Goal: Task Accomplishment & Management: Use online tool/utility

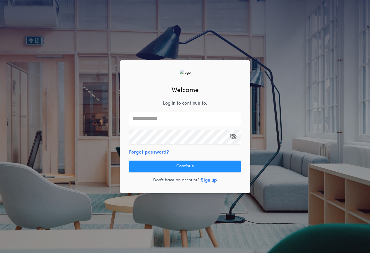
type input "**********"
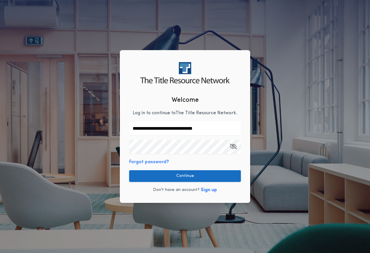
click at [201, 170] on button "Continue" at bounding box center [185, 176] width 112 height 12
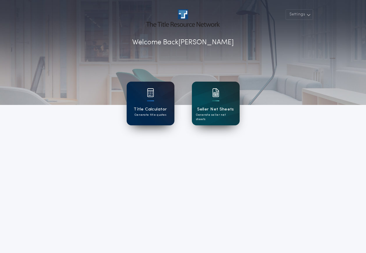
click at [141, 91] on div "Title Calculator Generate title quotes" at bounding box center [151, 104] width 48 height 44
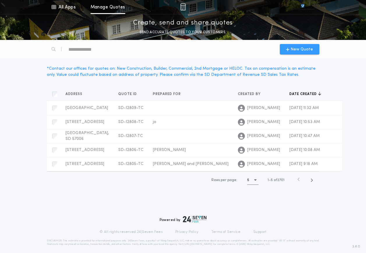
click at [307, 50] on span "New Quote" at bounding box center [302, 49] width 22 height 6
